Goal: Find specific page/section: Find specific page/section

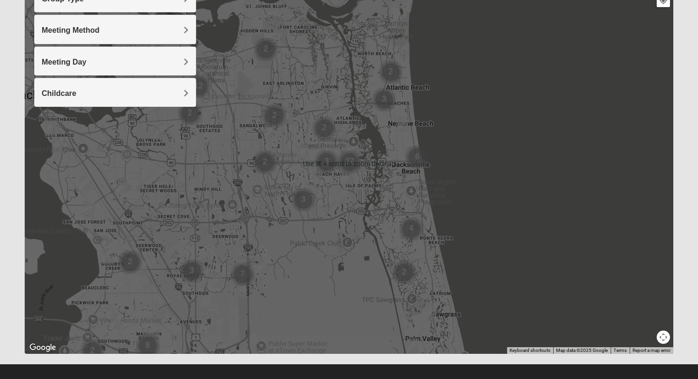
scroll to position [122, 0]
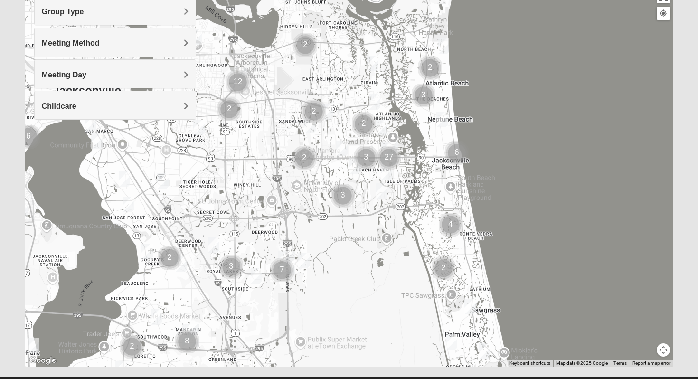
drag, startPoint x: 362, startPoint y: 222, endPoint x: 403, endPoint y: 205, distance: 43.6
click at [403, 205] on div at bounding box center [349, 177] width 649 height 380
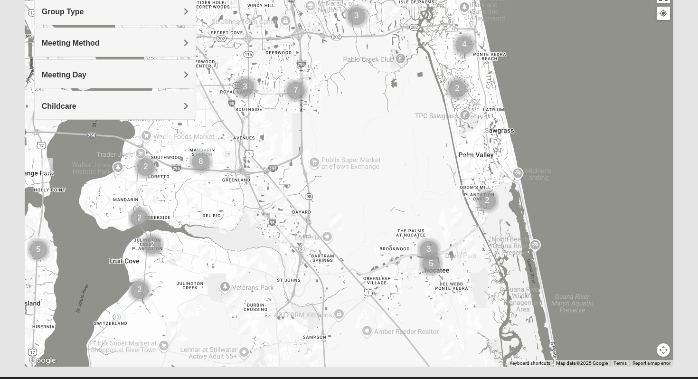
drag, startPoint x: 343, startPoint y: 311, endPoint x: 356, endPoint y: 131, distance: 181.3
click at [356, 131] on div at bounding box center [349, 177] width 649 height 380
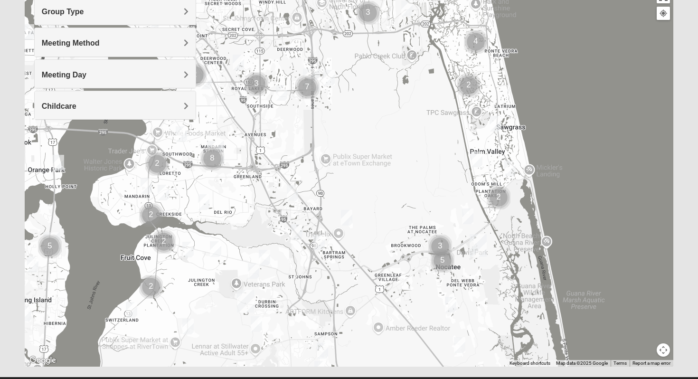
drag, startPoint x: 325, startPoint y: 173, endPoint x: 347, endPoint y: 162, distance: 24.8
click at [347, 163] on div at bounding box center [349, 177] width 649 height 380
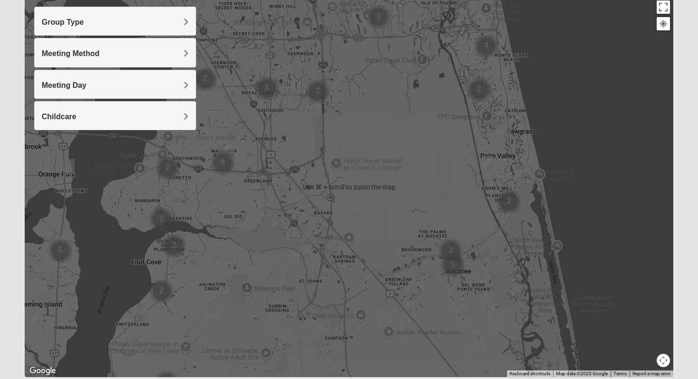
scroll to position [110, 0]
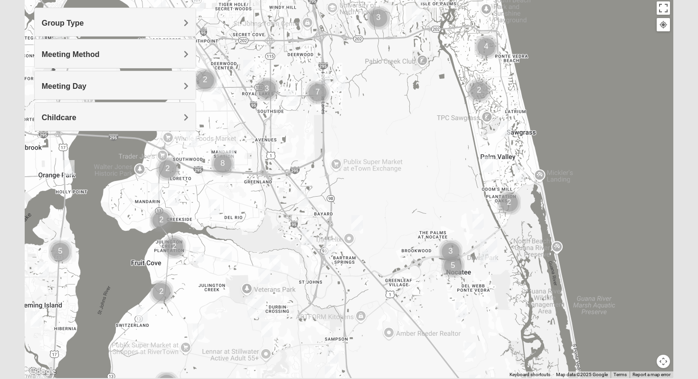
click at [305, 196] on img "1825 Mixed Cutshall 32258" at bounding box center [302, 198] width 11 height 16
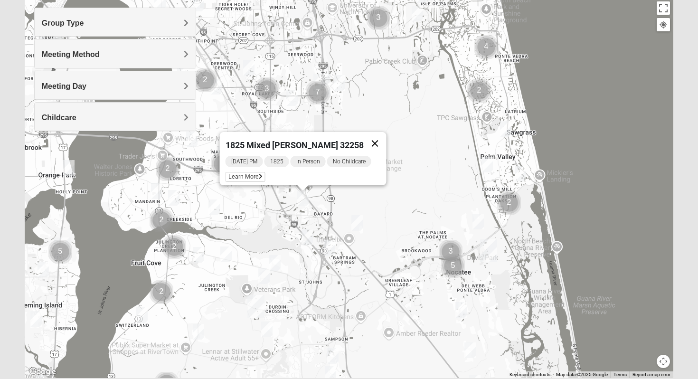
click at [375, 134] on button "Close" at bounding box center [375, 143] width 23 height 23
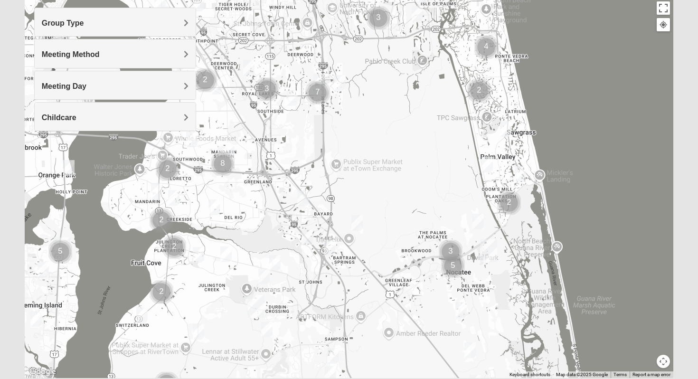
click at [306, 234] on img "Online Mixed Krause/Chasten 32258" at bounding box center [306, 237] width 11 height 16
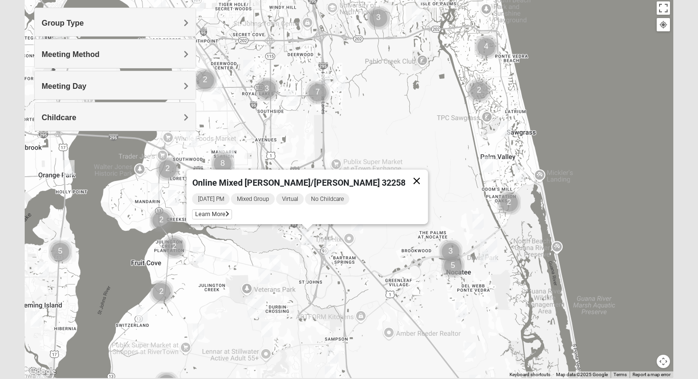
click at [405, 172] on button "Close" at bounding box center [416, 180] width 23 height 23
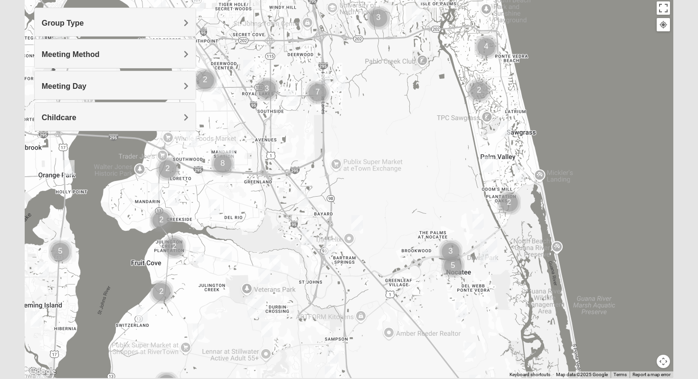
click at [330, 248] on img "Womens Lopez/McCardle 32258" at bounding box center [329, 248] width 11 height 16
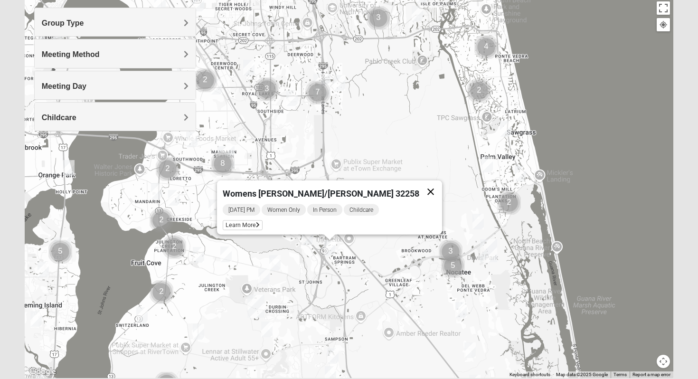
click at [419, 189] on button "Close" at bounding box center [430, 191] width 23 height 23
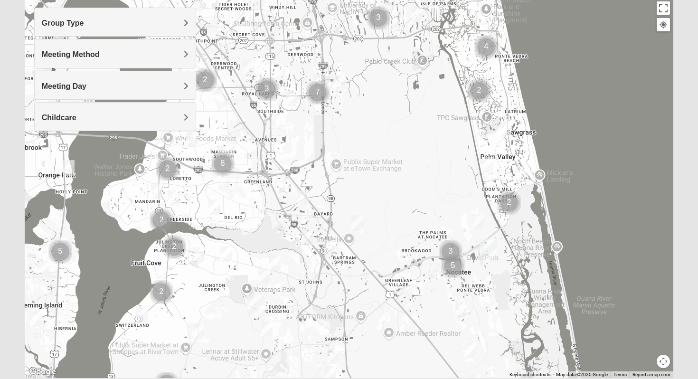
click at [127, 113] on h4 "Childcare" at bounding box center [115, 117] width 147 height 9
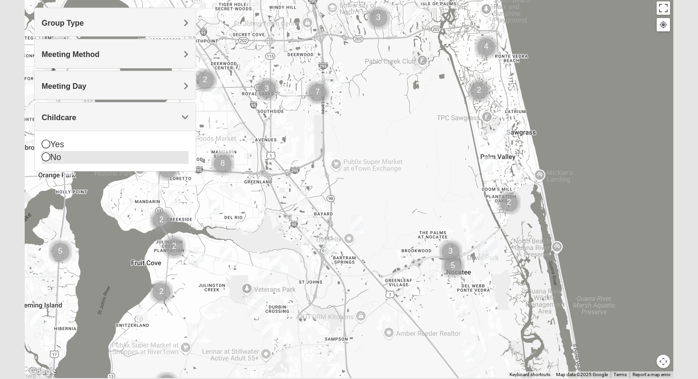
click at [93, 154] on div "No" at bounding box center [115, 157] width 147 height 13
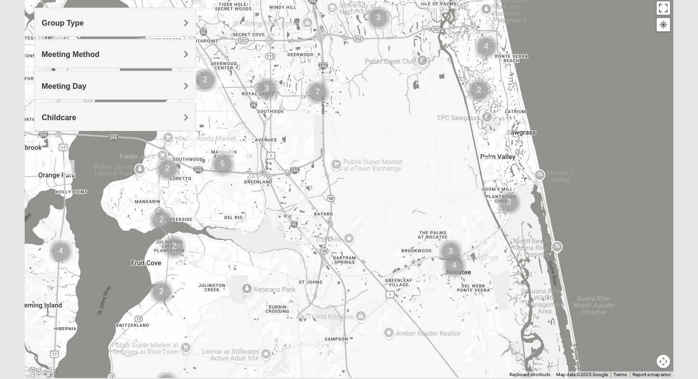
click at [136, 85] on h4 "Meeting Day" at bounding box center [115, 86] width 147 height 9
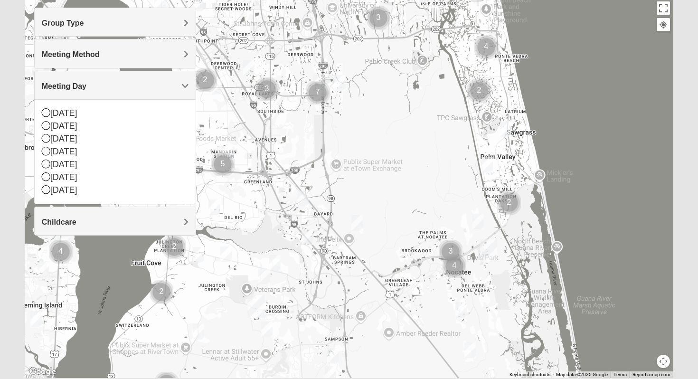
click at [137, 61] on div "Meeting Method" at bounding box center [115, 53] width 161 height 28
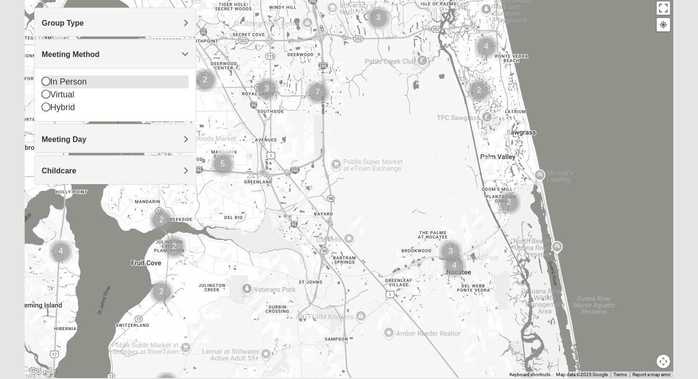
click at [113, 86] on div "In Person" at bounding box center [115, 81] width 147 height 13
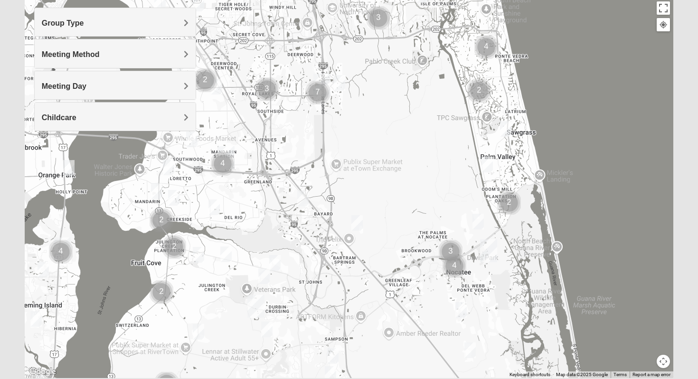
click at [152, 23] on h4 "Group Type" at bounding box center [115, 23] width 147 height 9
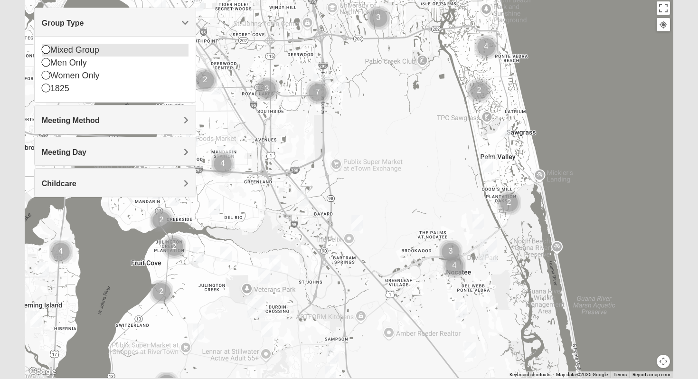
click at [129, 54] on div "Mixed Group" at bounding box center [115, 50] width 147 height 13
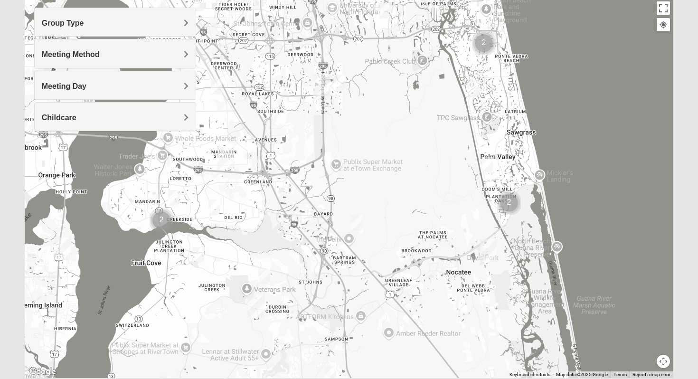
click at [214, 205] on img "Mixed Eler 32258" at bounding box center [213, 207] width 11 height 16
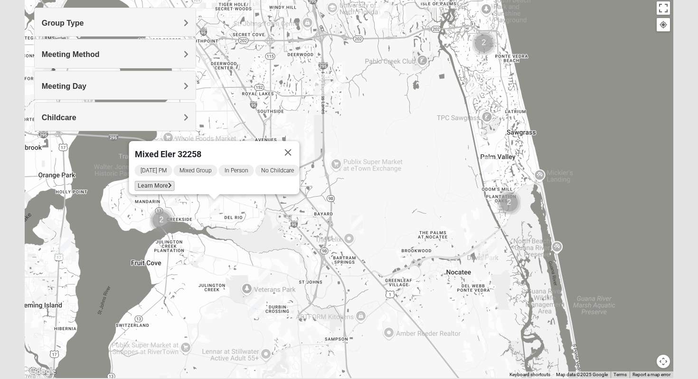
click at [159, 181] on span "Learn More" at bounding box center [155, 186] width 40 height 10
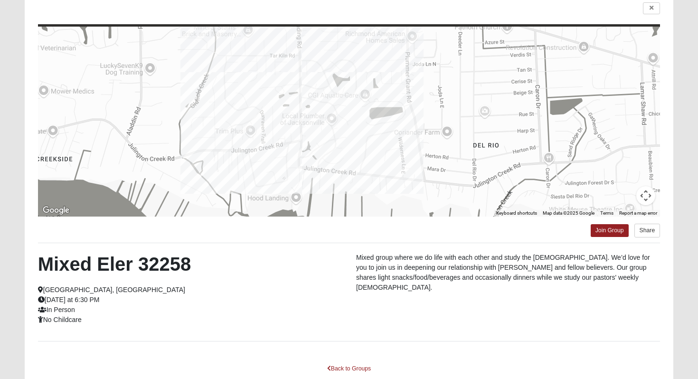
scroll to position [28, 0]
